Goal: Task Accomplishment & Management: Manage account settings

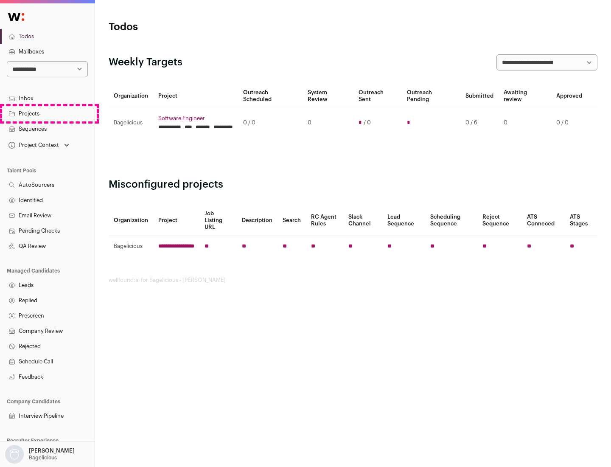
click at [47, 113] on link "Projects" at bounding box center [47, 113] width 95 height 15
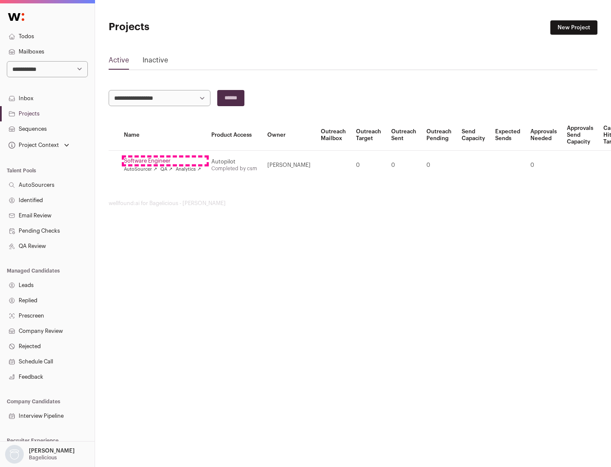
click at [165, 161] on link "Software Engineer" at bounding box center [162, 160] width 77 height 7
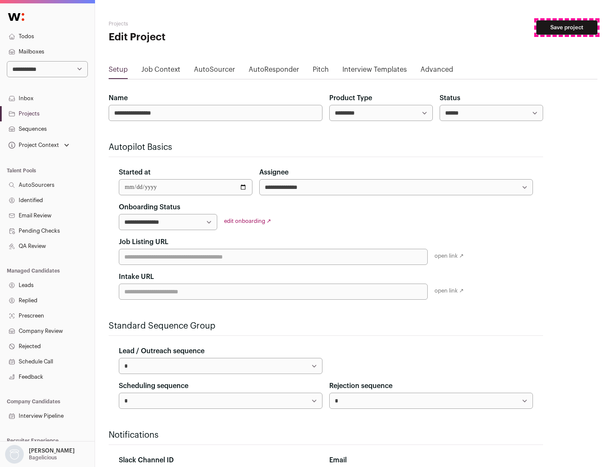
click at [567, 28] on button "Save project" at bounding box center [566, 27] width 61 height 14
